Goal: Browse casually

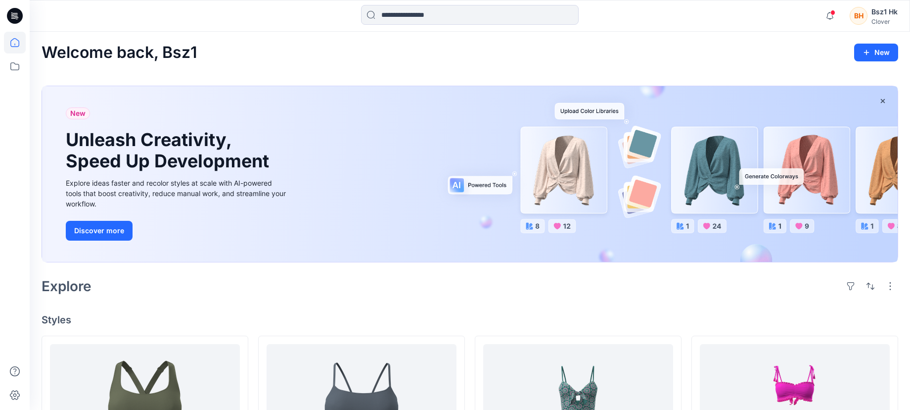
scroll to position [3043, 0]
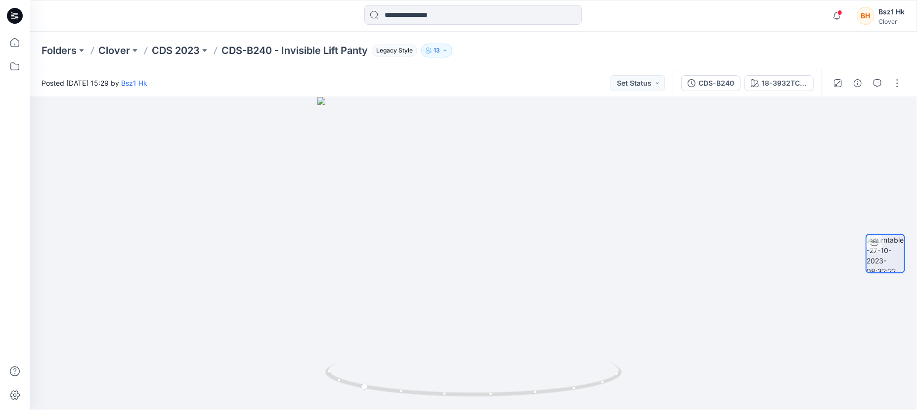
click at [18, 17] on icon at bounding box center [16, 17] width 3 height 0
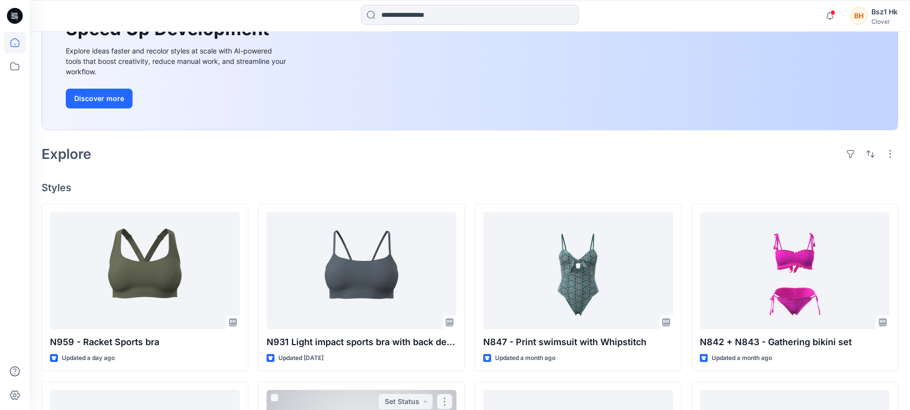
scroll to position [116, 0]
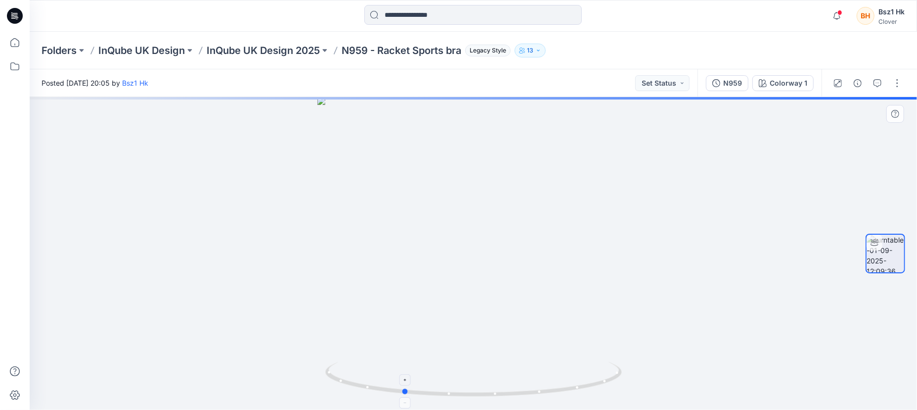
drag, startPoint x: 601, startPoint y: 380, endPoint x: 530, endPoint y: 384, distance: 70.8
click at [530, 384] on icon at bounding box center [474, 380] width 299 height 37
